Goal: Check status

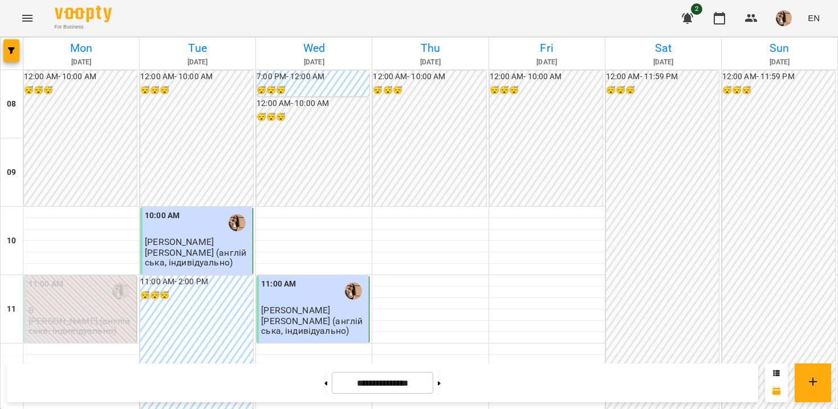
scroll to position [600, 0]
